Goal: Navigation & Orientation: Find specific page/section

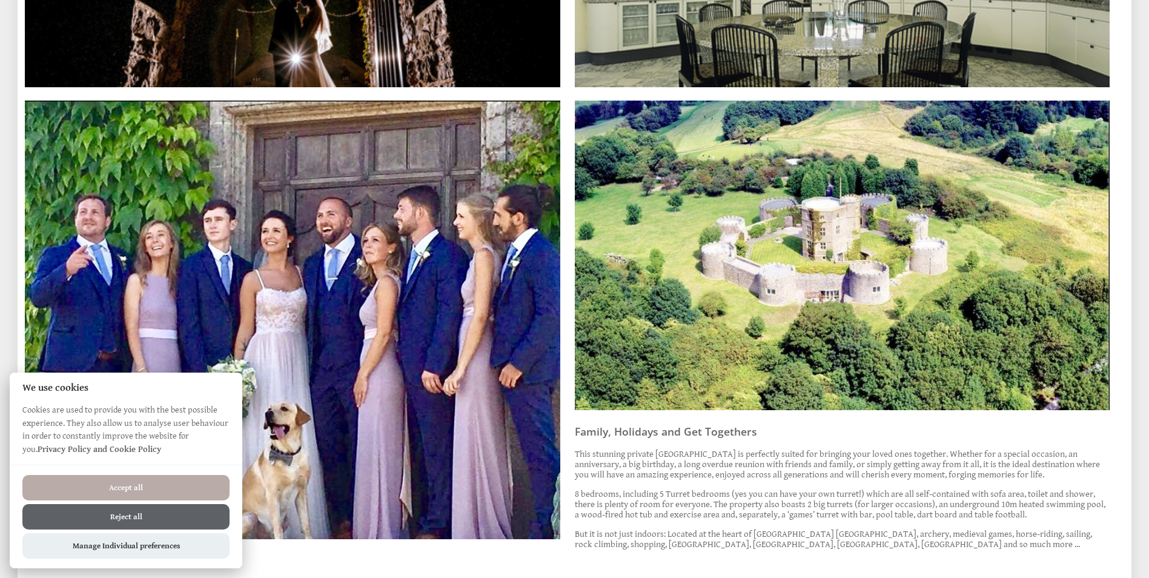
scroll to position [545, 0]
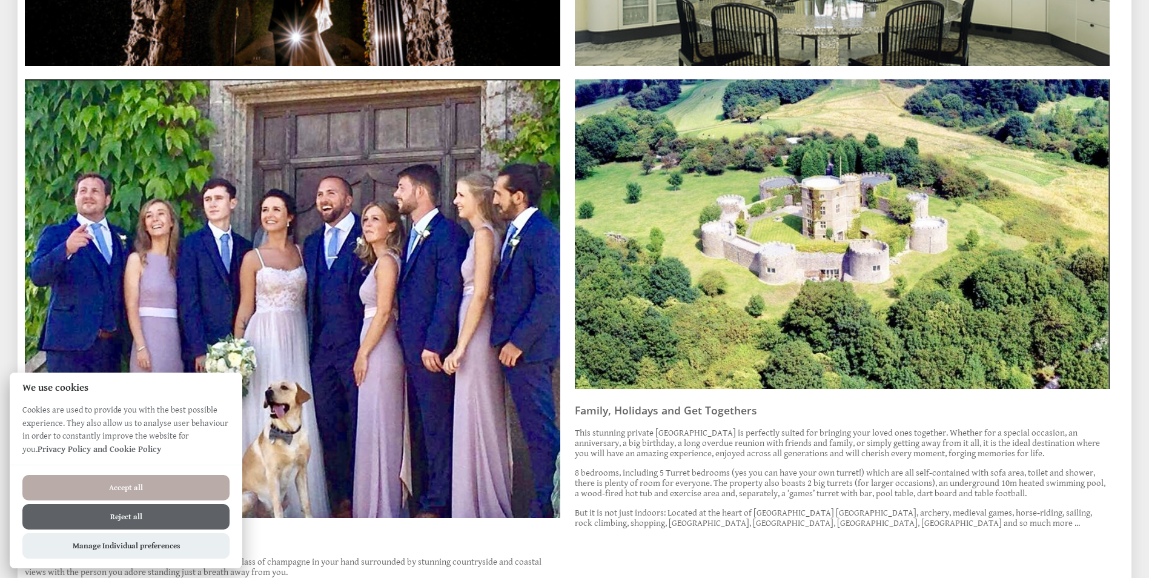
click at [109, 519] on button "Reject all" at bounding box center [125, 516] width 207 height 25
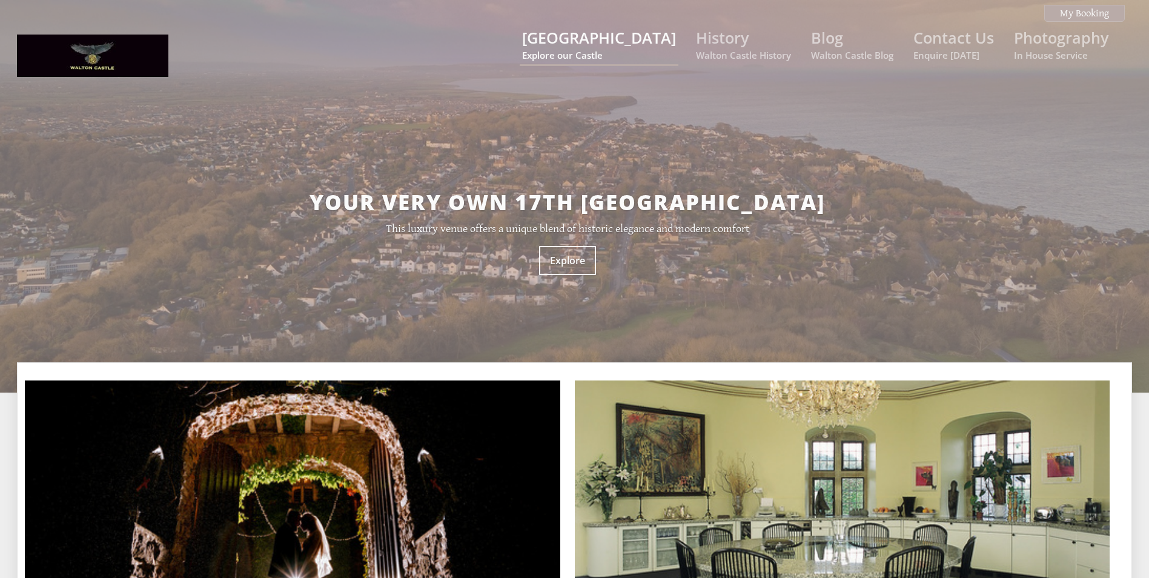
click at [636, 33] on link "Walton Castle Explore our Castle" at bounding box center [599, 44] width 154 height 34
